Goal: Task Accomplishment & Management: Manage account settings

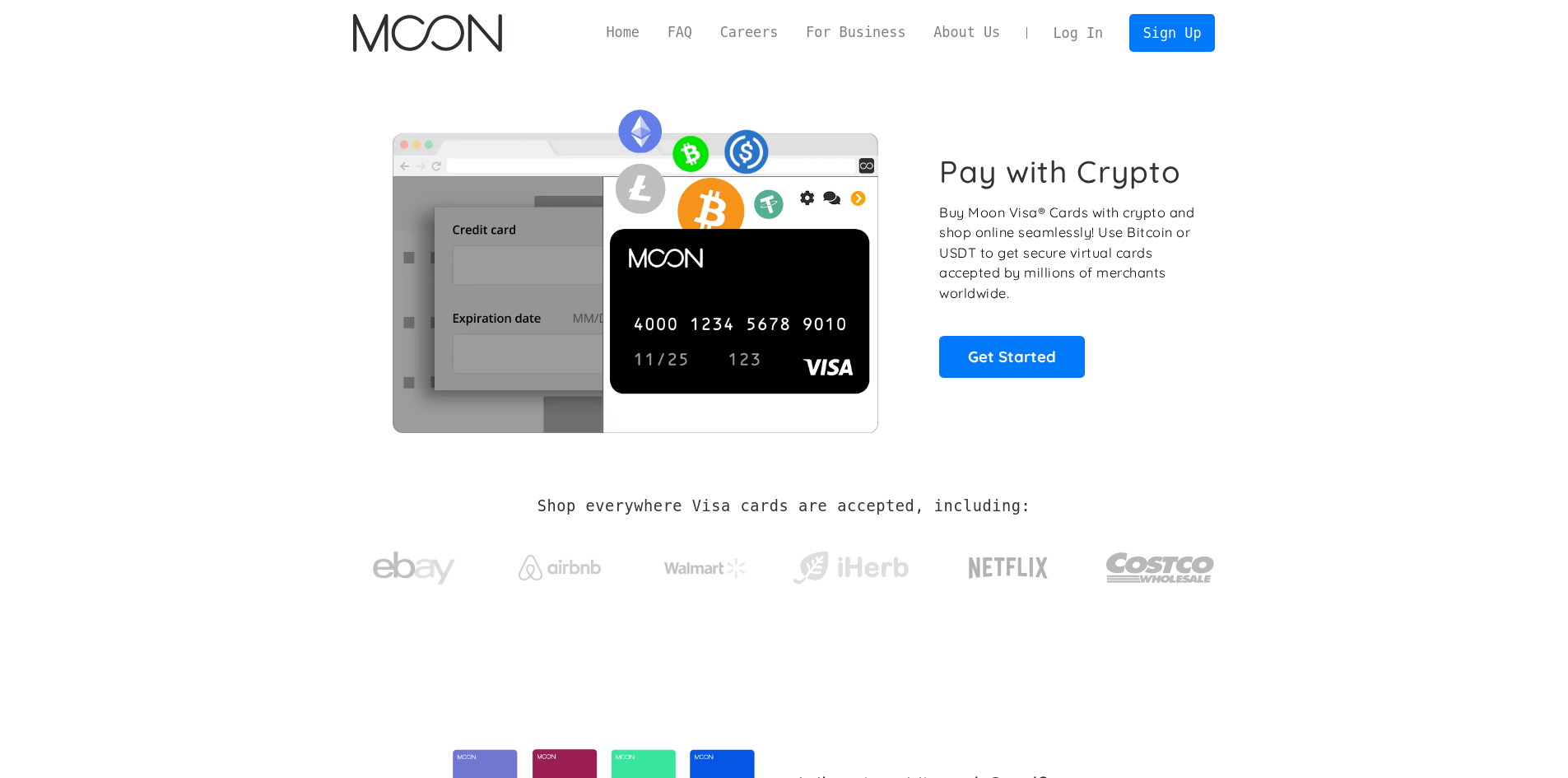
click at [1096, 37] on link "Log In" at bounding box center [1079, 32] width 78 height 36
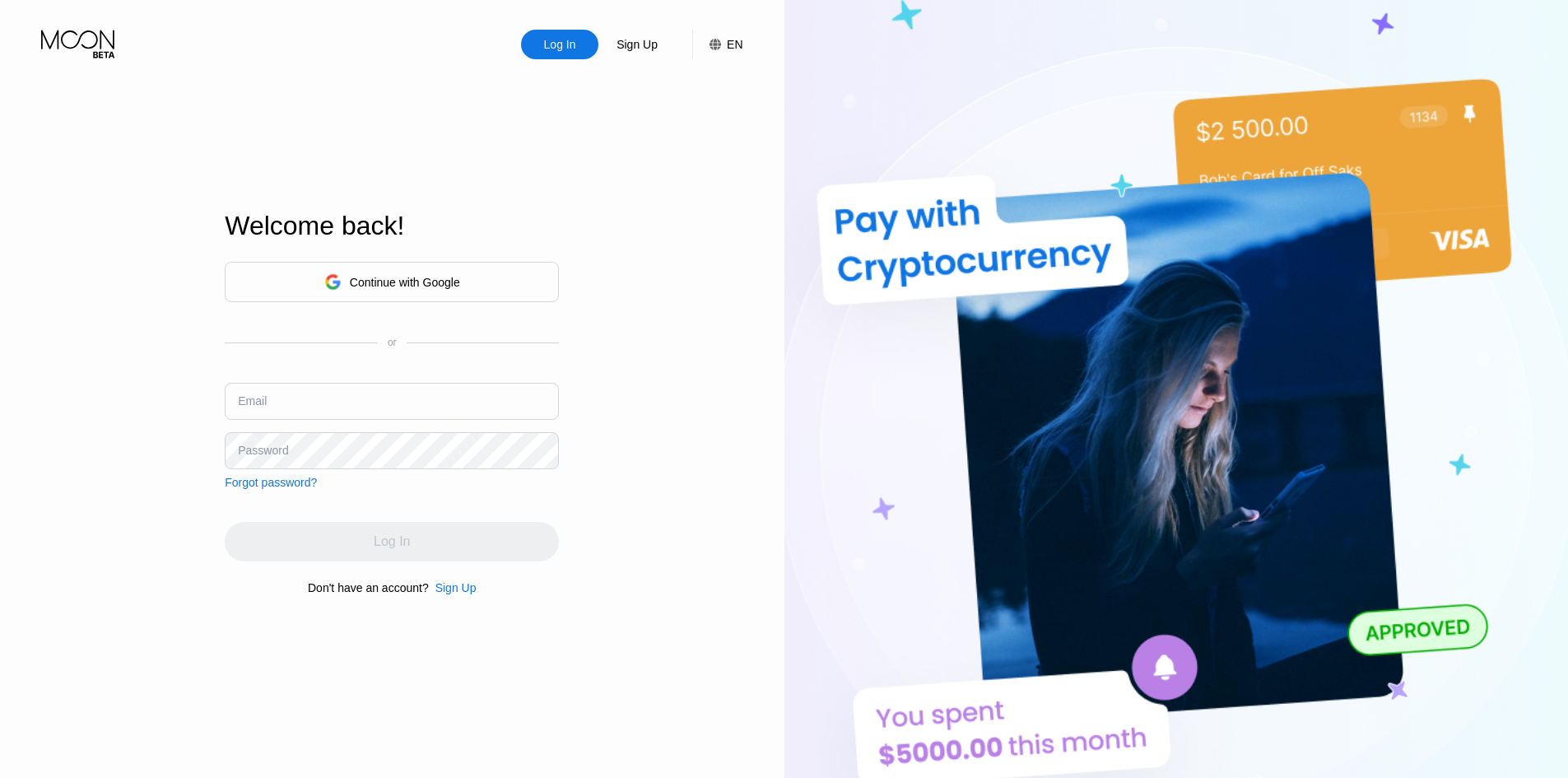
type input "[EMAIL_ADDRESS][DOMAIN_NAME]"
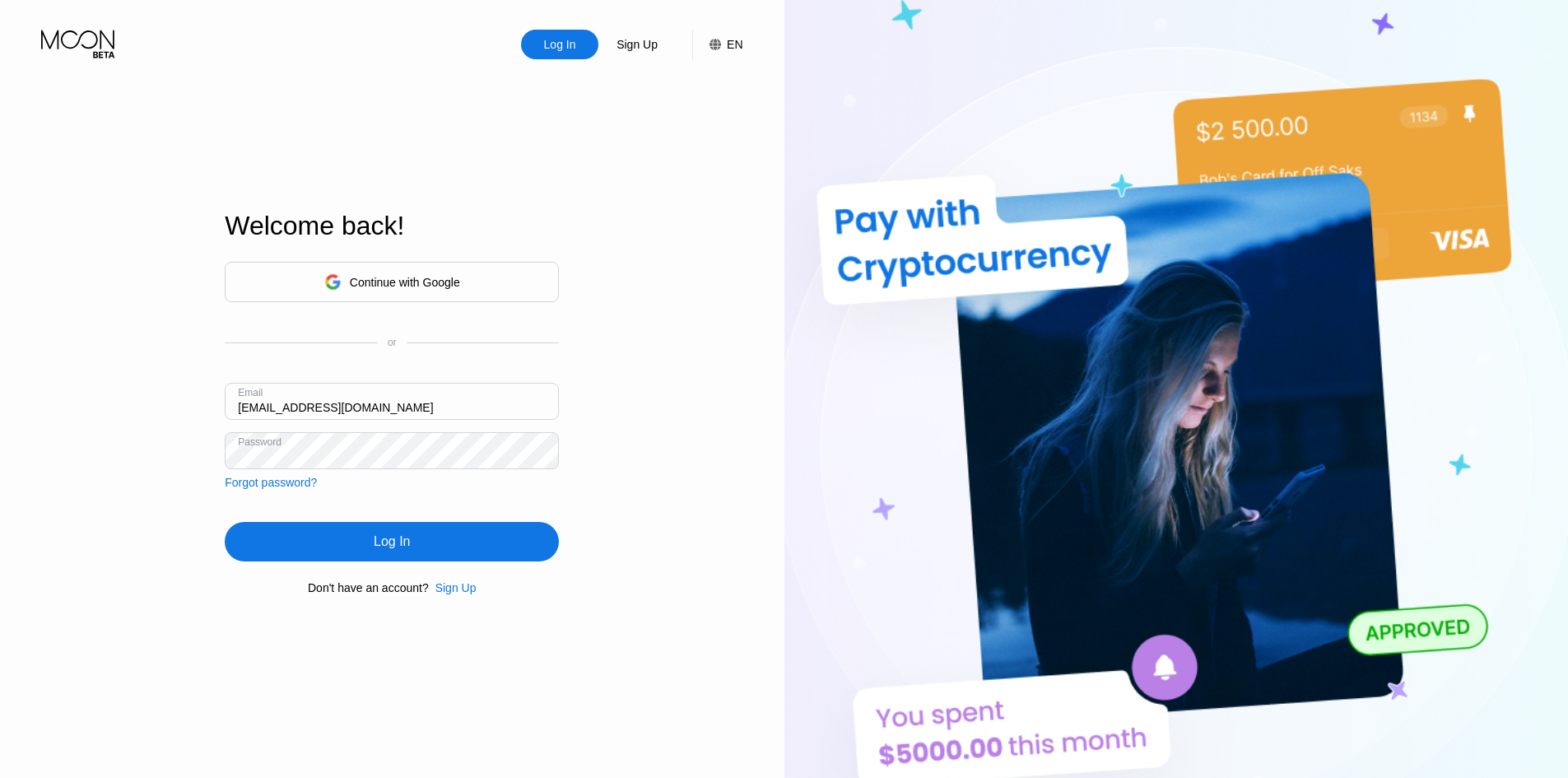
click at [674, 442] on div "Log In Sign Up EN Language Select an item Save Welcome back! Continue with Goog…" at bounding box center [392, 428] width 785 height 856
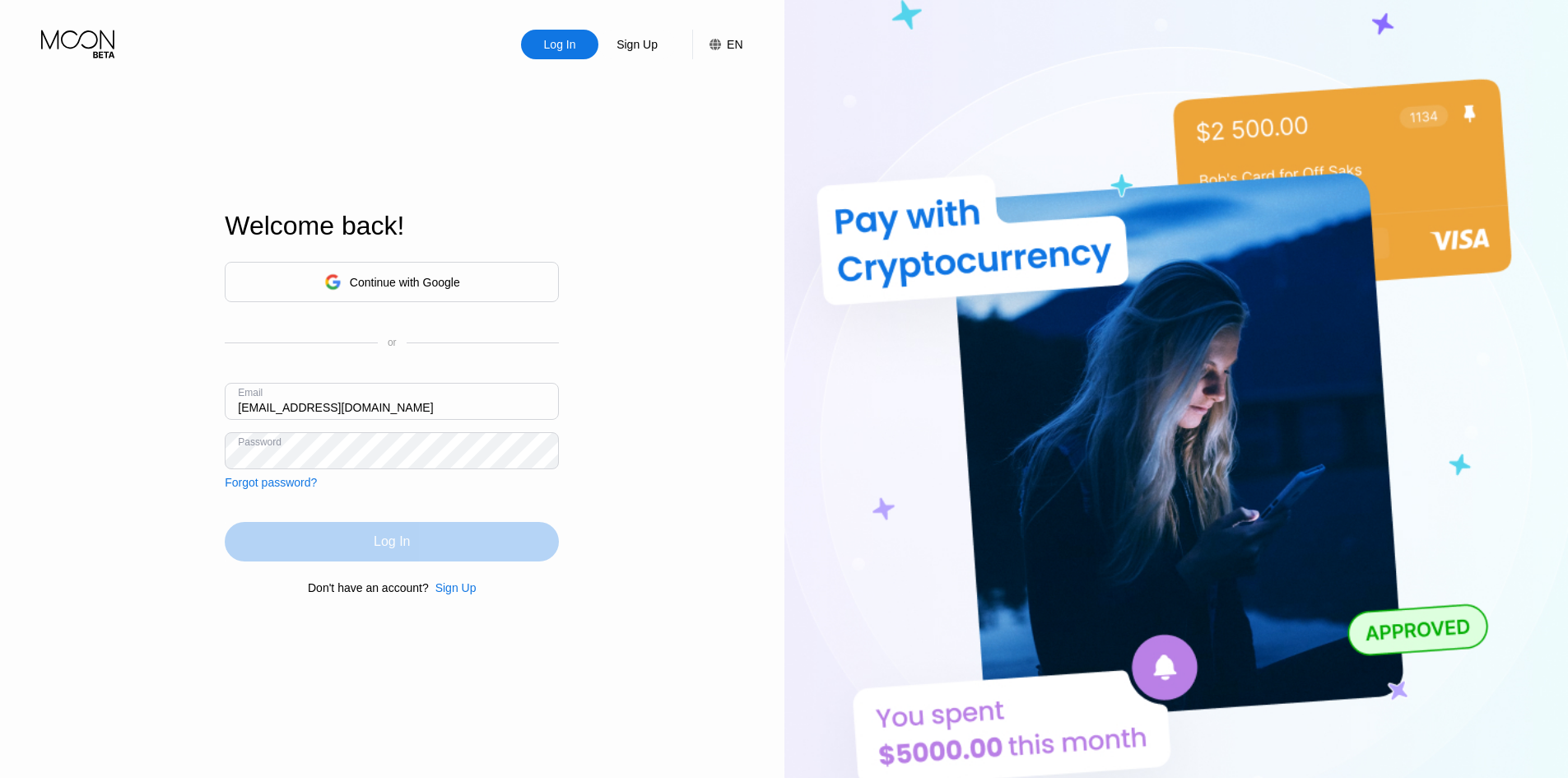
click at [486, 544] on div "Log In" at bounding box center [392, 542] width 335 height 40
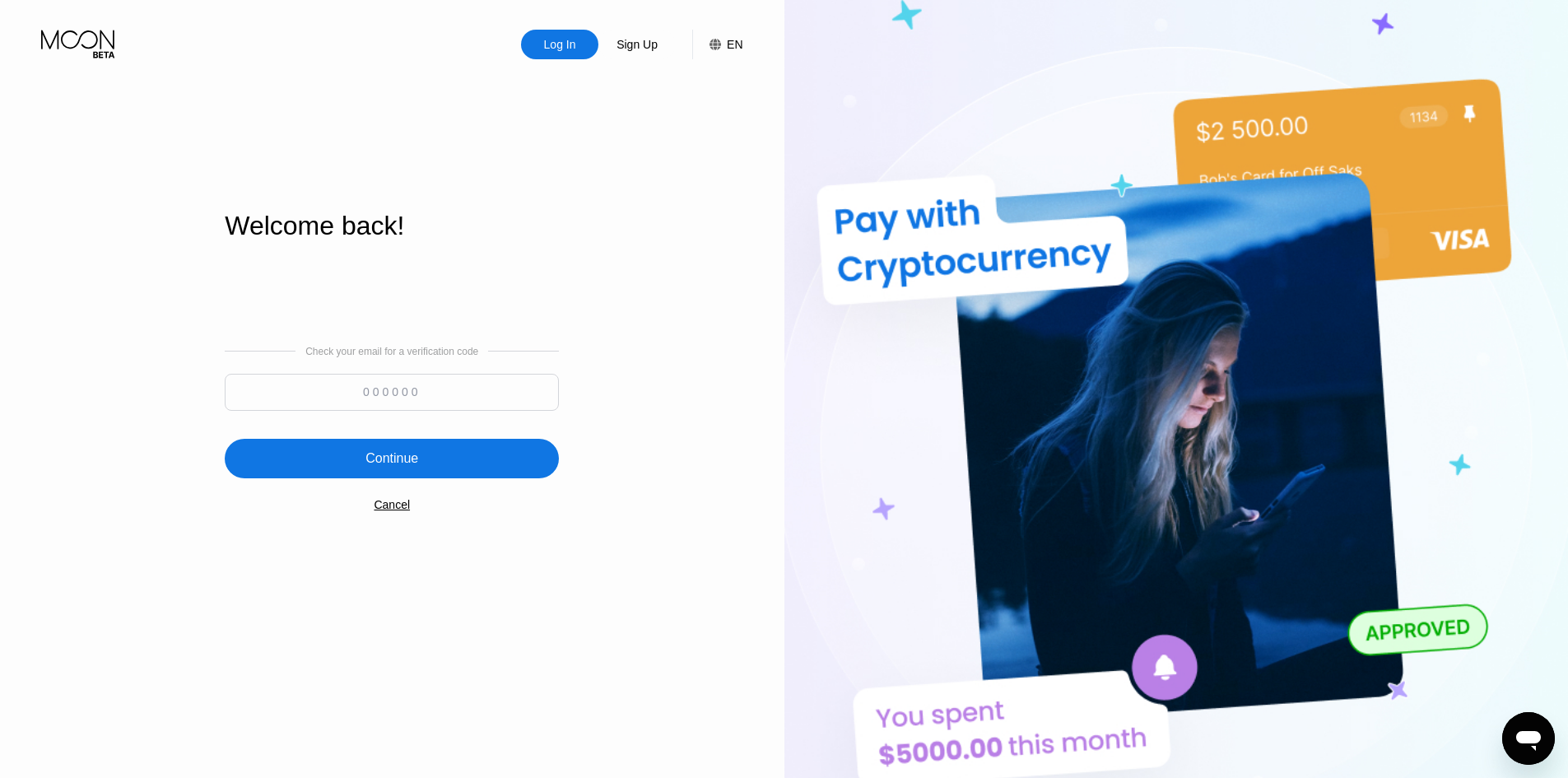
click at [438, 390] on input at bounding box center [392, 392] width 335 height 37
paste input "378404"
type input "378404"
click at [410, 445] on div "Continue" at bounding box center [392, 458] width 335 height 40
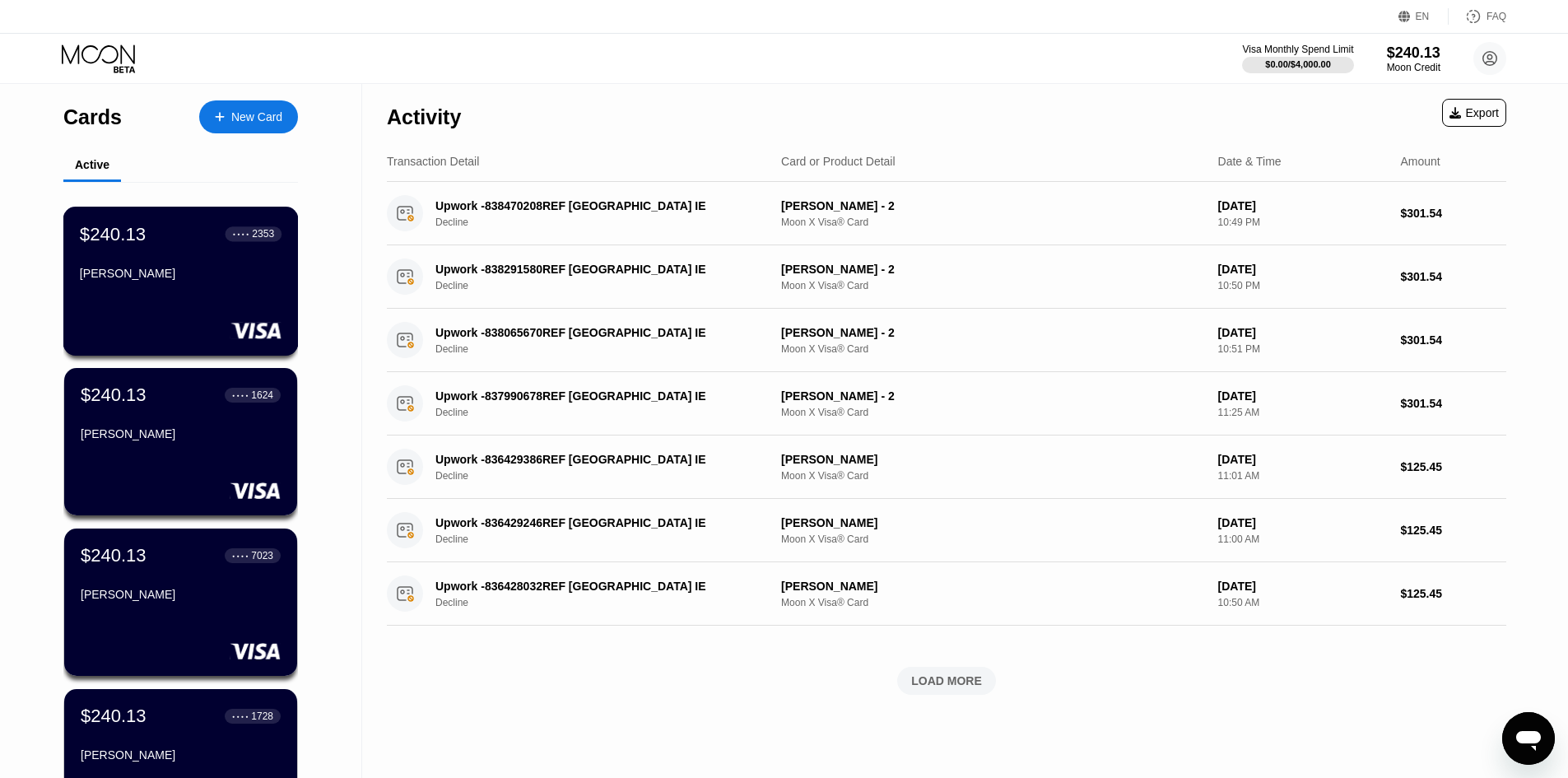
click at [207, 299] on div "$240.13 ● ● ● ● 2353 [PERSON_NAME]" at bounding box center [181, 280] width 235 height 149
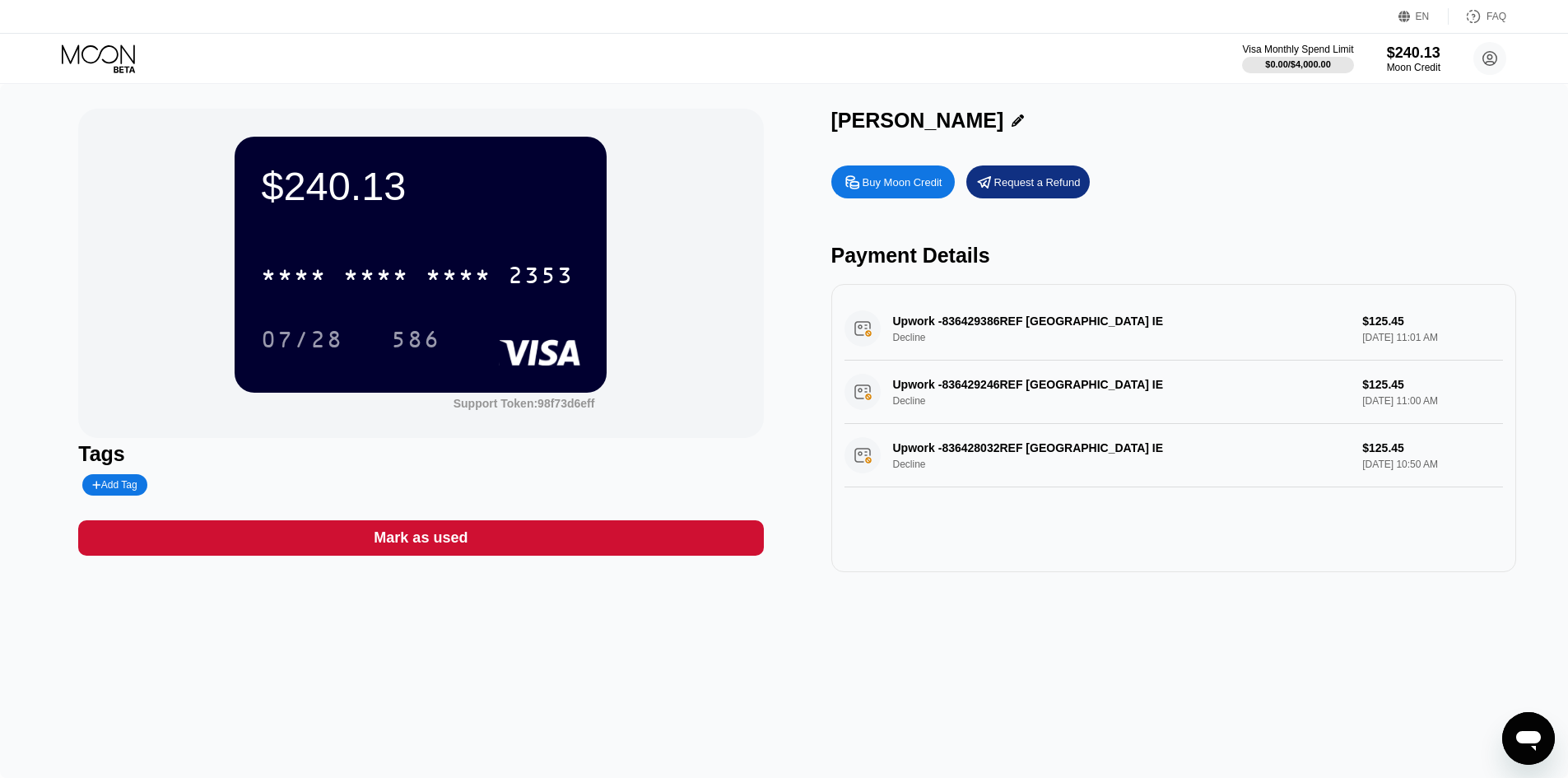
click at [107, 58] on icon at bounding box center [99, 59] width 77 height 29
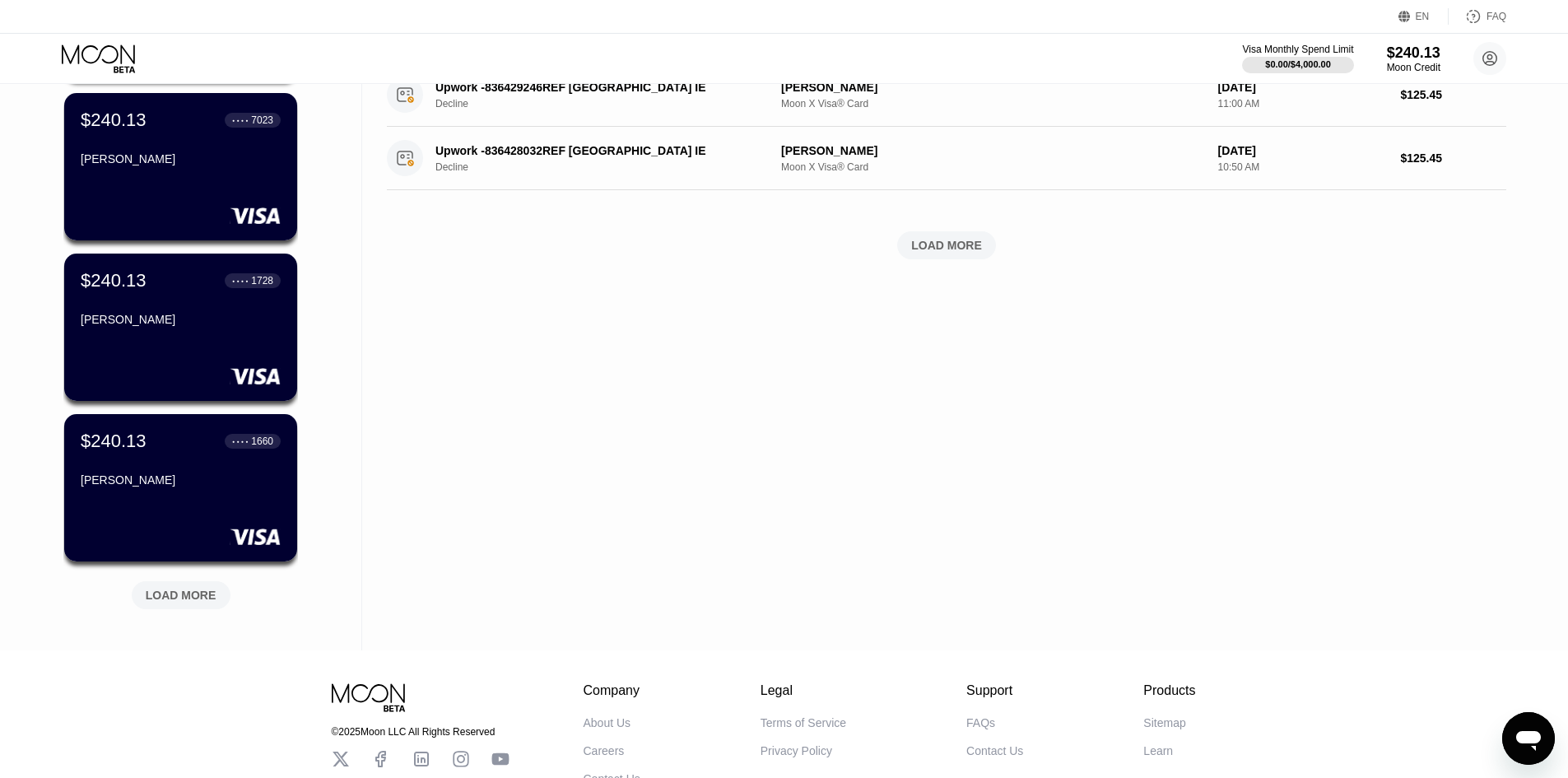
scroll to position [494, 0]
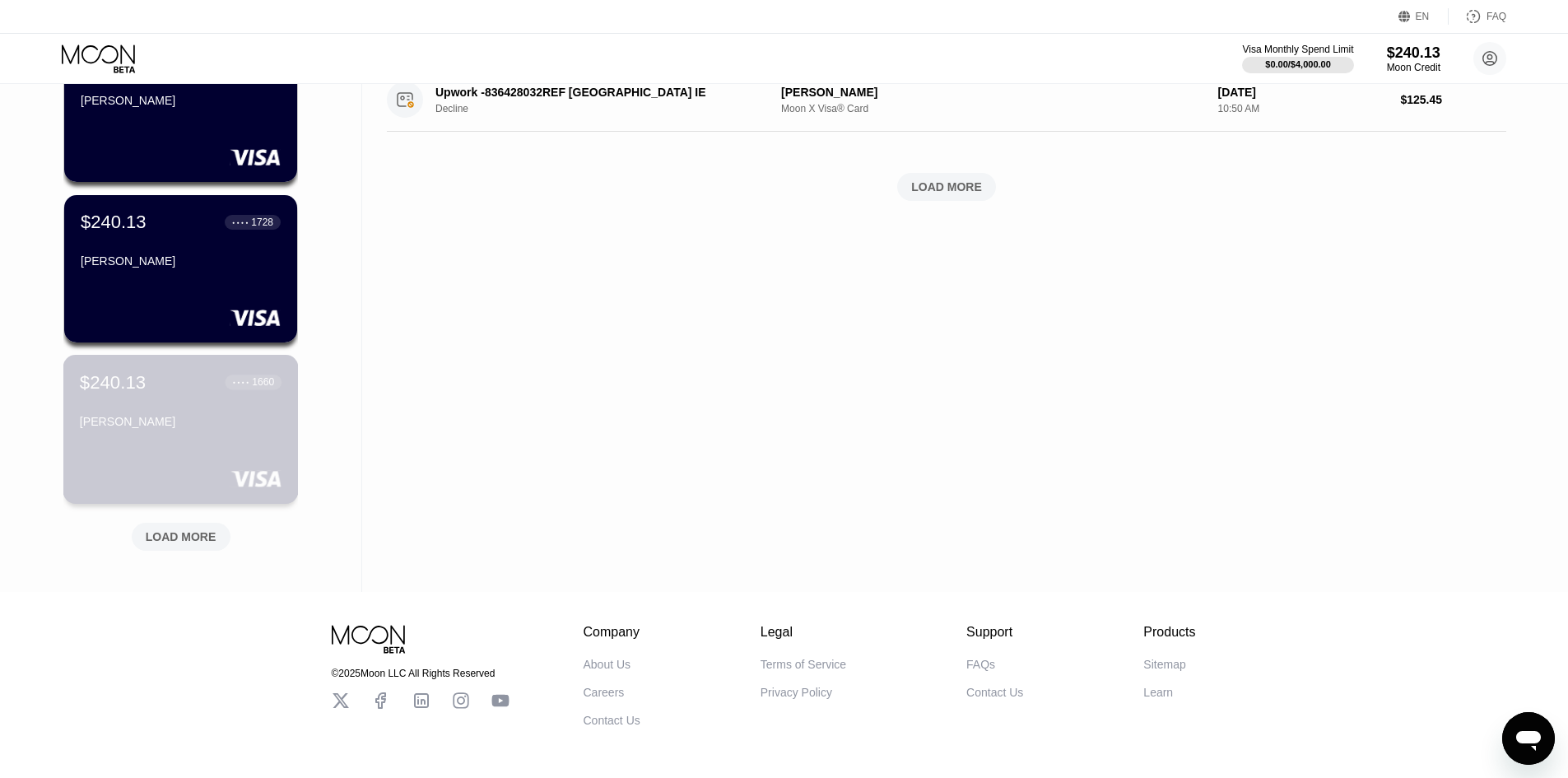
click at [192, 435] on div "[PERSON_NAME]" at bounding box center [180, 425] width 201 height 19
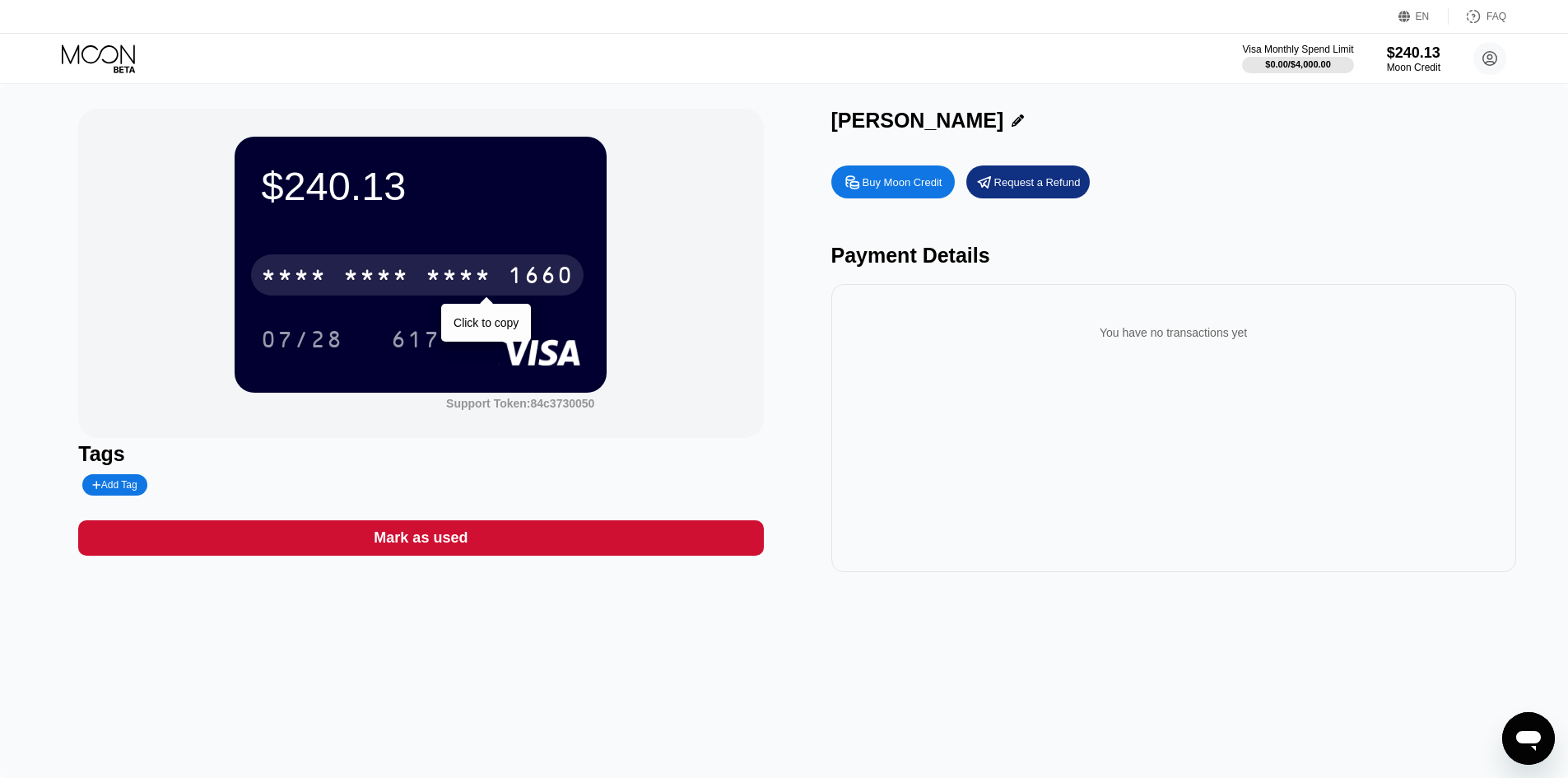
click at [498, 272] on div "* * * * * * * * * * * * 1660" at bounding box center [417, 275] width 333 height 41
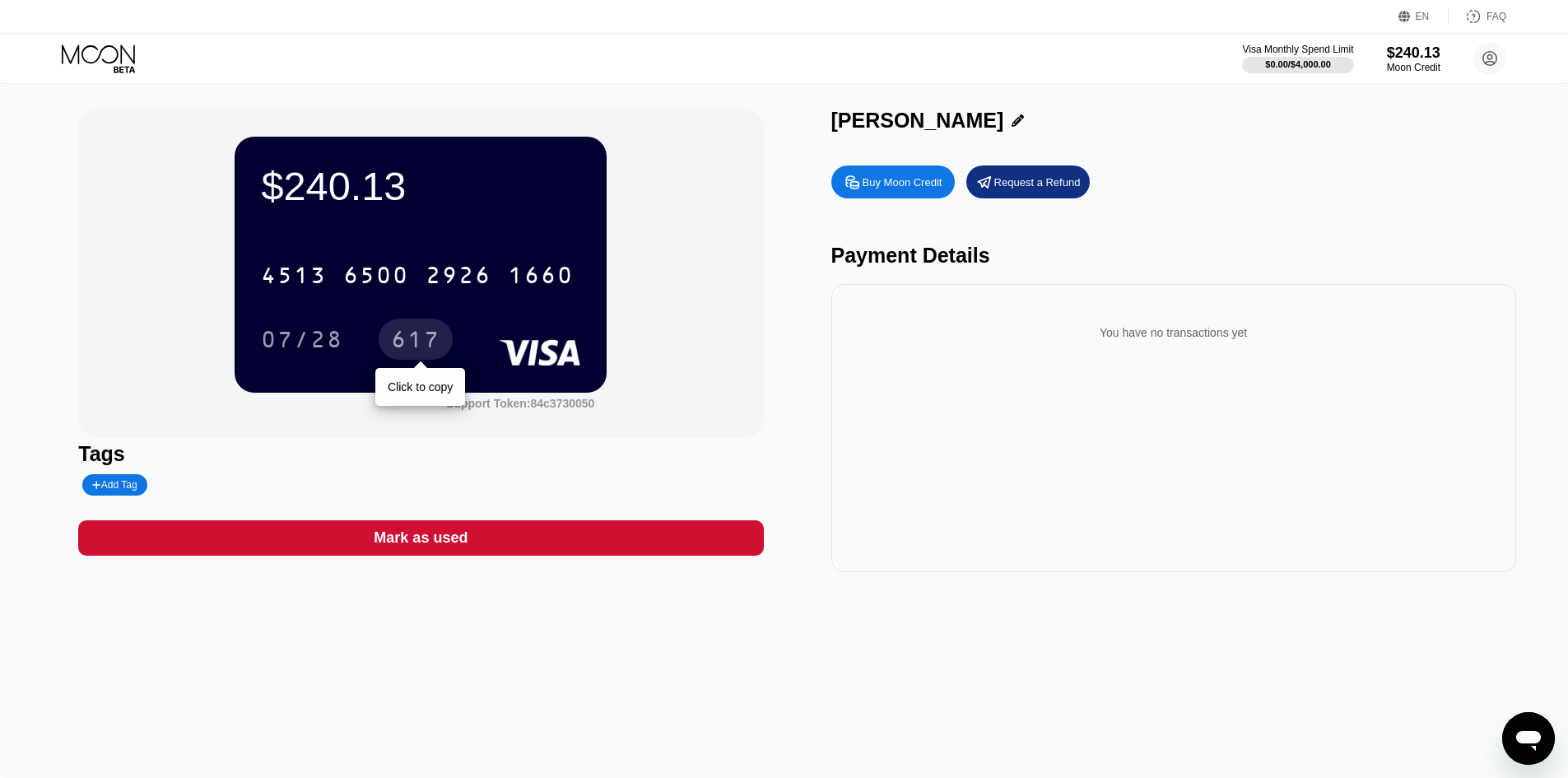
click at [444, 336] on div "617" at bounding box center [415, 339] width 74 height 41
